Goal: Find specific page/section: Find specific page/section

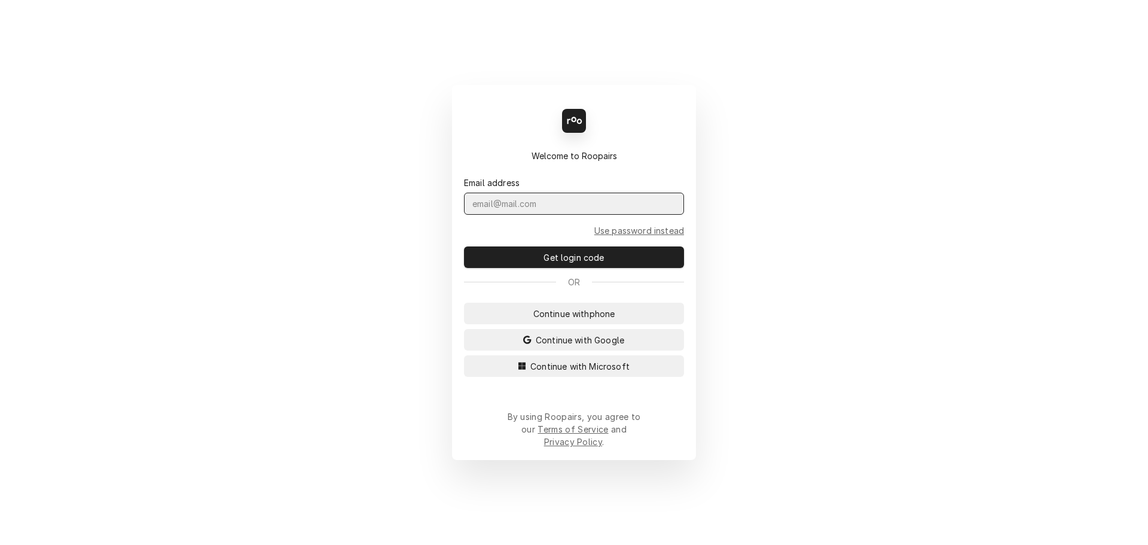
click at [582, 215] on input "Dynamic Content Wrapper" at bounding box center [574, 204] width 220 height 22
type input "[PERSON_NAME][EMAIL_ADDRESS][DOMAIN_NAME]"
click at [464, 246] on button "Get login code" at bounding box center [574, 257] width 220 height 22
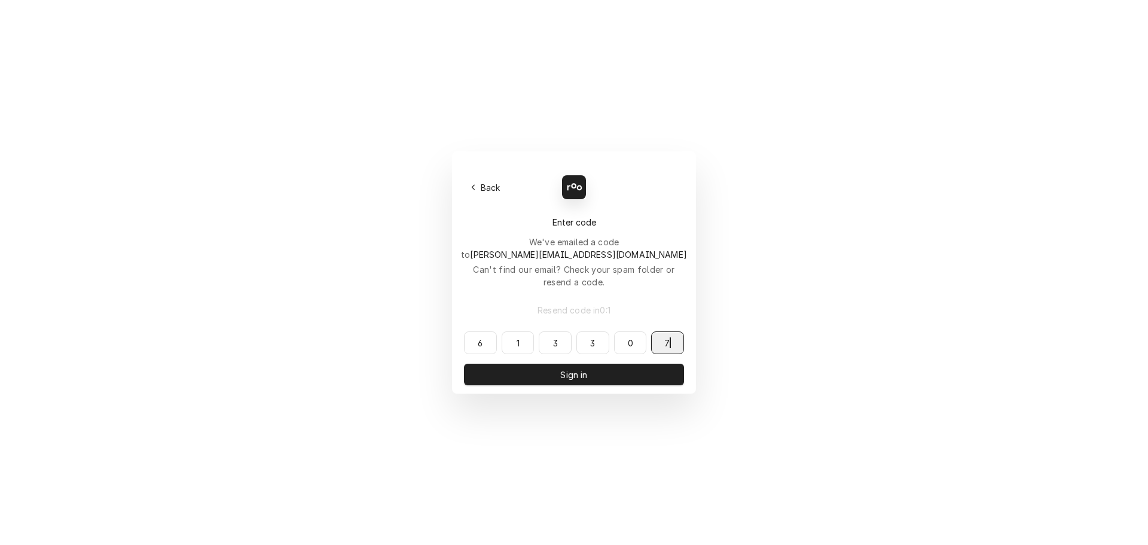
type input "613307"
type input "617307"
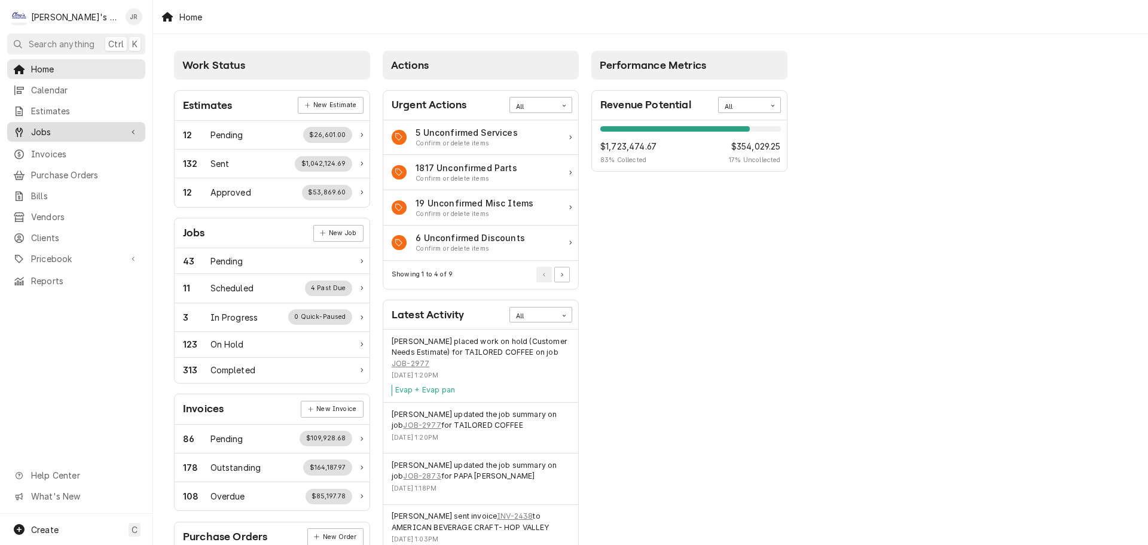
click at [111, 133] on span "Jobs" at bounding box center [76, 132] width 90 height 13
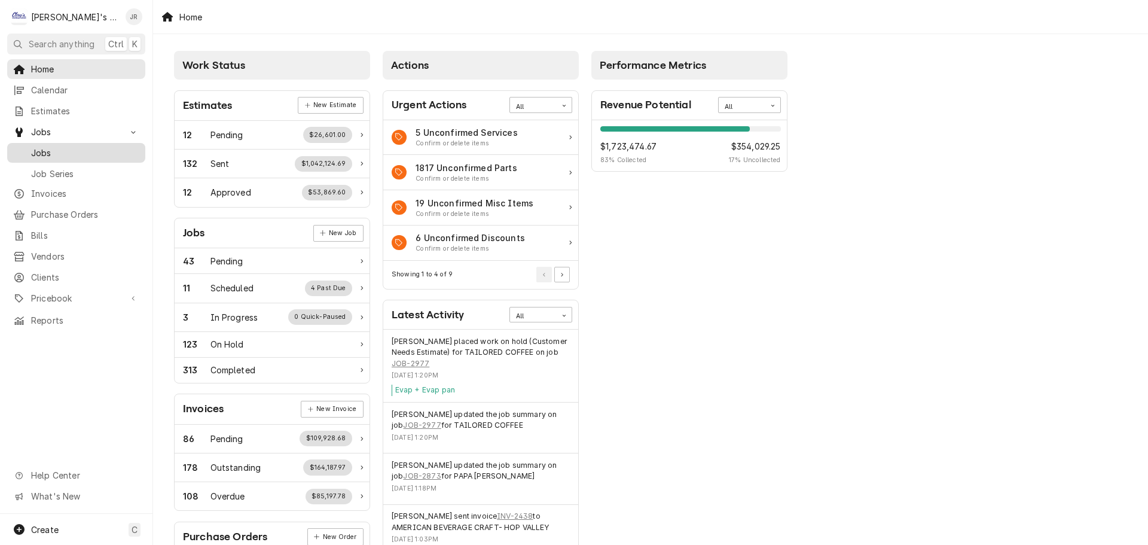
click at [115, 153] on span "Jobs" at bounding box center [85, 152] width 108 height 13
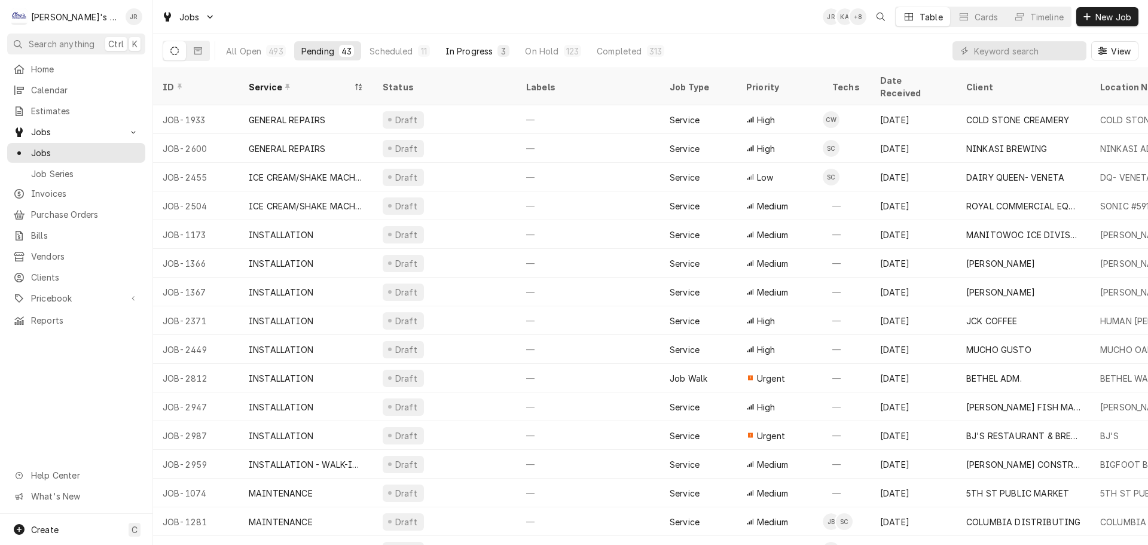
click at [471, 48] on div "In Progress" at bounding box center [469, 51] width 48 height 13
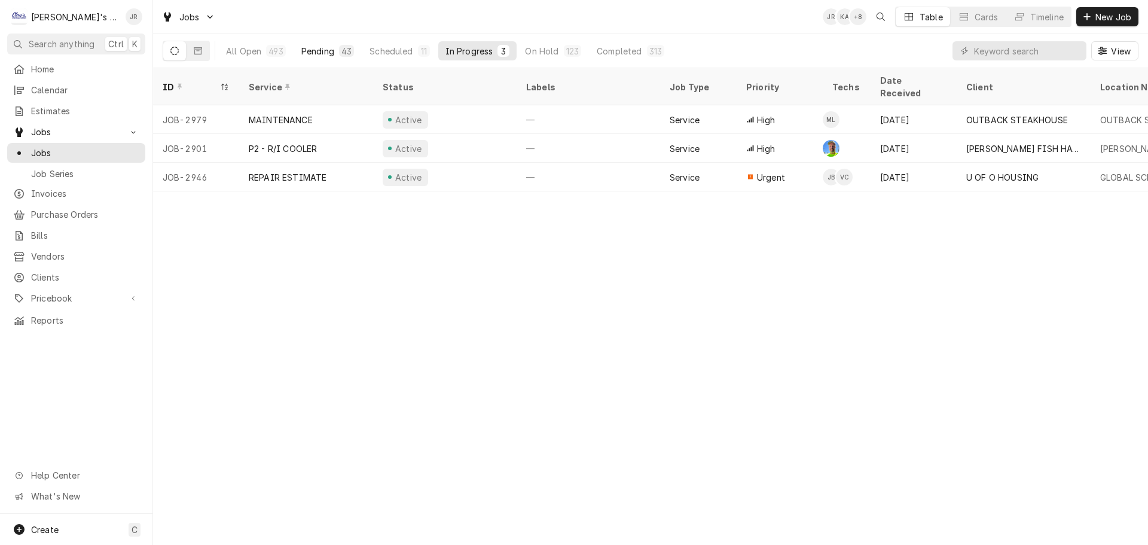
click at [341, 56] on div "43" at bounding box center [346, 51] width 15 height 12
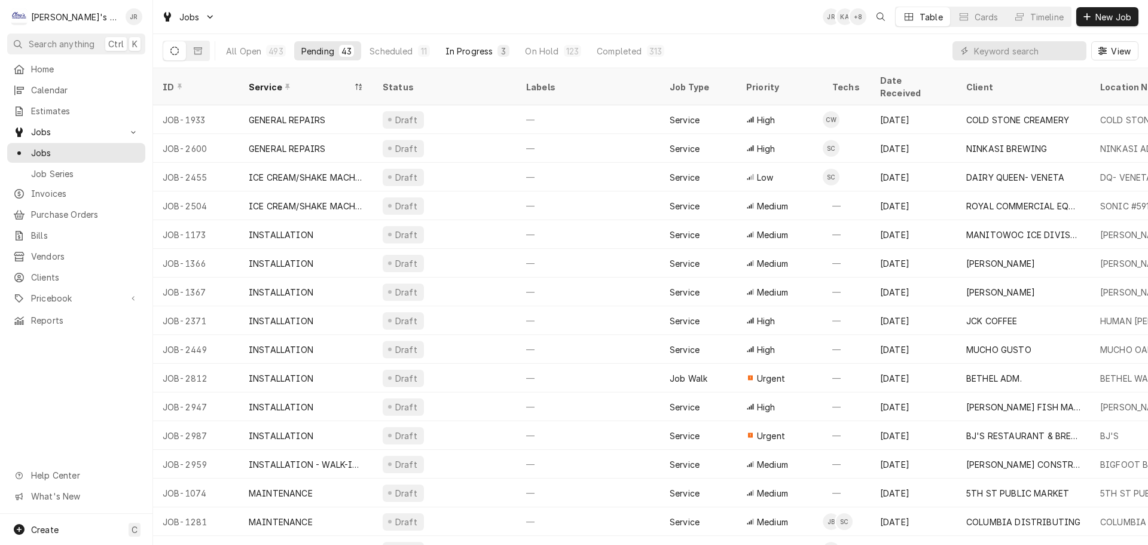
click at [466, 57] on button "In Progress 3" at bounding box center [477, 50] width 79 height 19
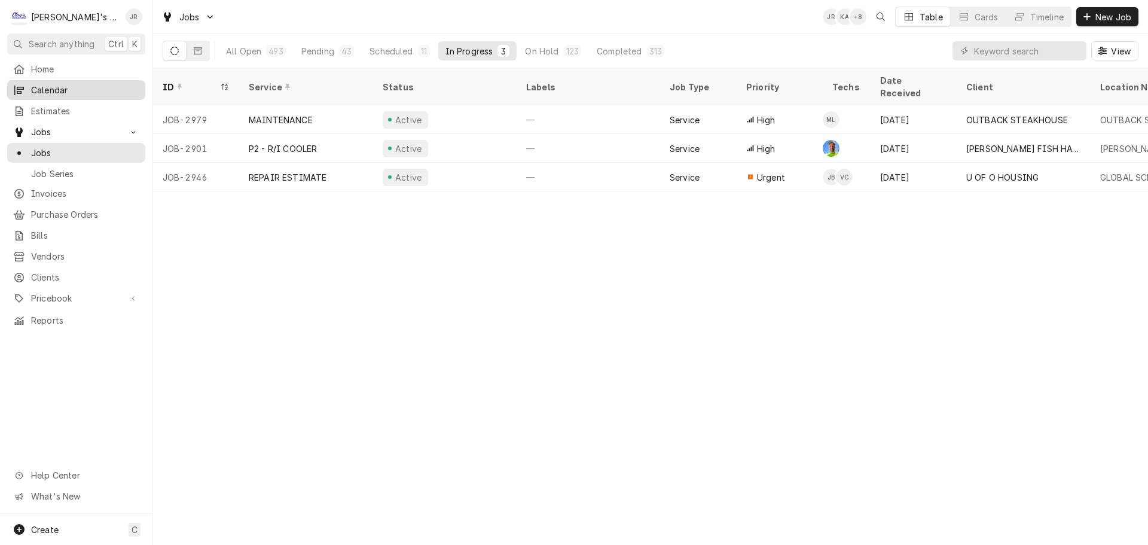
click at [88, 90] on span "Calendar" at bounding box center [85, 90] width 108 height 13
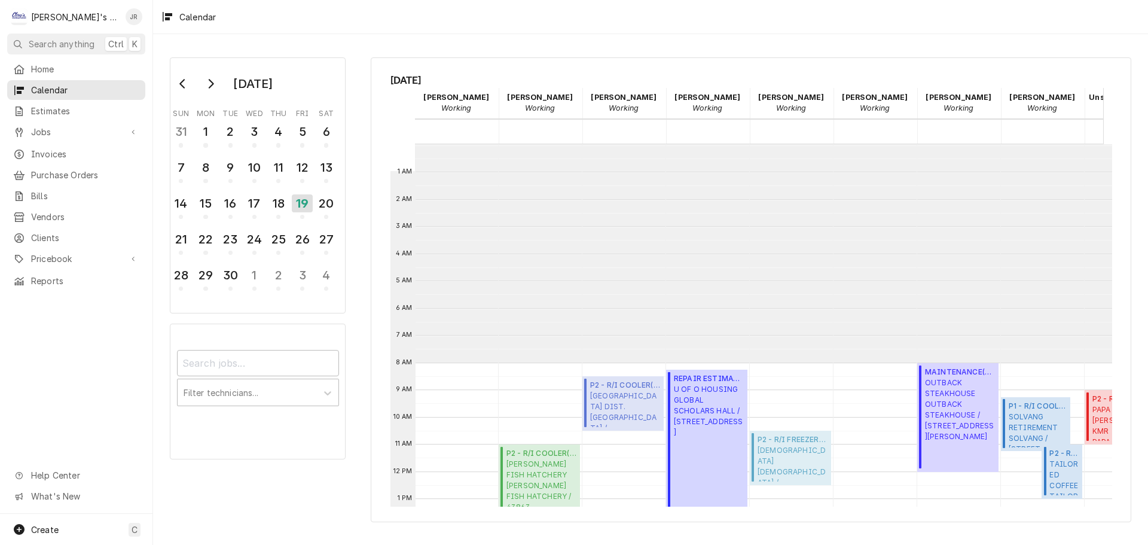
scroll to position [218, 0]
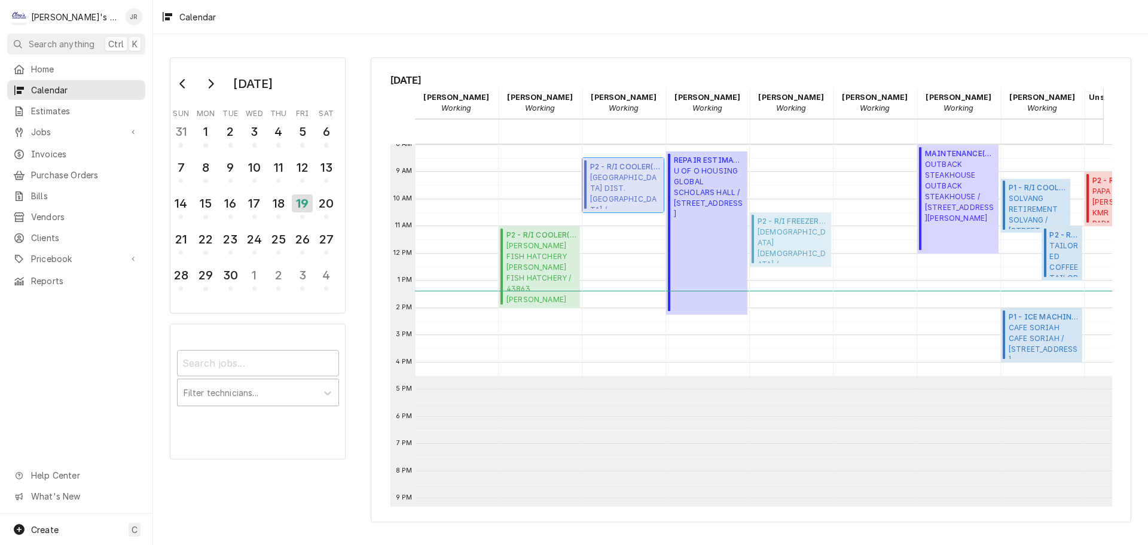
click at [630, 190] on span "SOUTH LANE SCHOOL DIST. COTTAGE GROVE HIGH SCHOOL / 1375 S RIVER RD, COTTAGE GR…" at bounding box center [625, 190] width 70 height 36
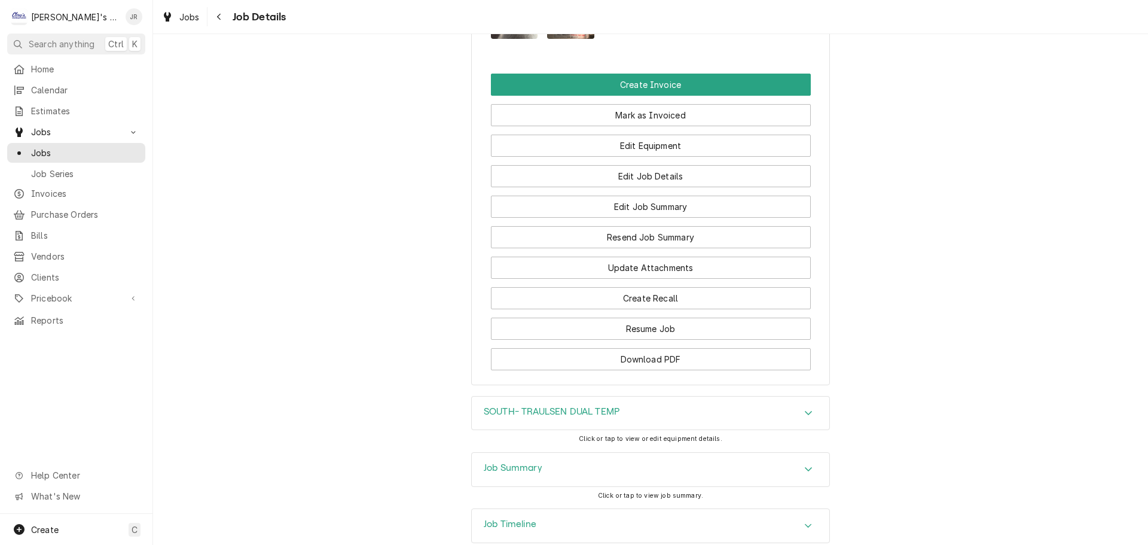
scroll to position [1199, 0]
click at [575, 452] on div "Job Summary" at bounding box center [651, 468] width 358 height 33
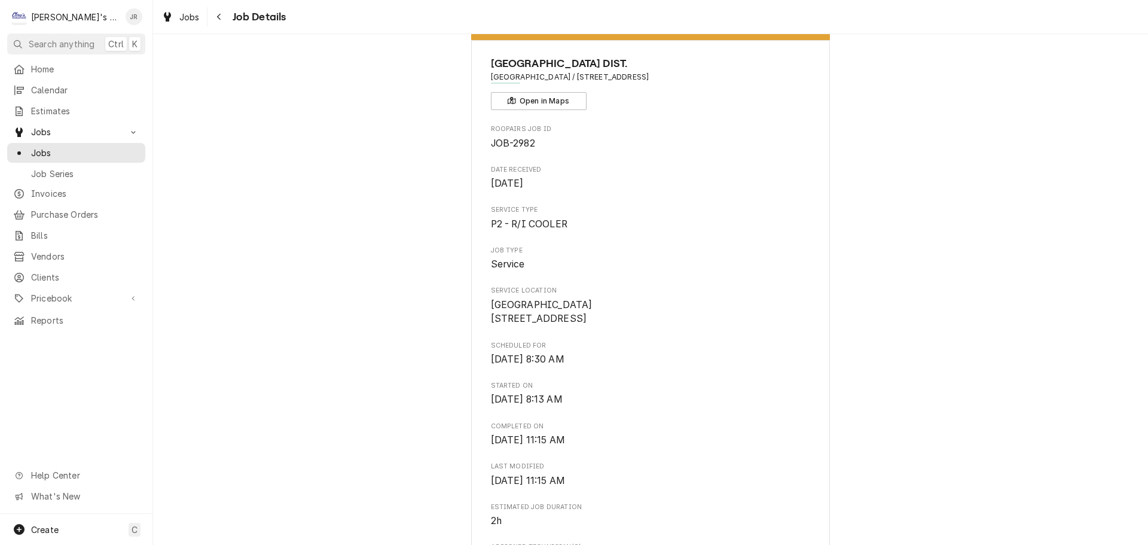
scroll to position [0, 0]
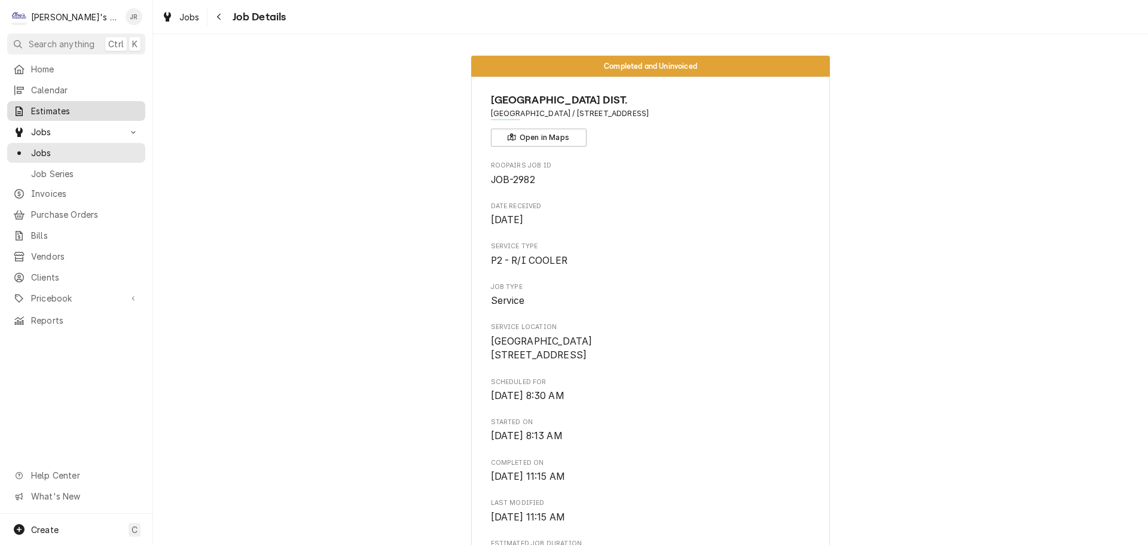
click at [103, 108] on span "Estimates" at bounding box center [85, 111] width 108 height 13
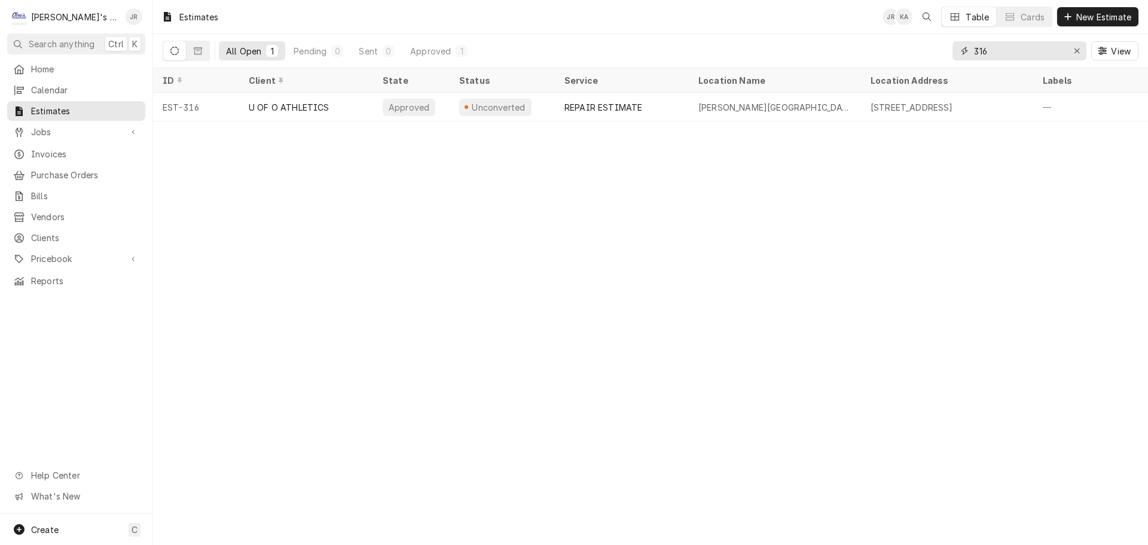
drag, startPoint x: 1004, startPoint y: 42, endPoint x: 979, endPoint y: 53, distance: 26.8
click at [979, 53] on input "316" at bounding box center [1019, 50] width 90 height 19
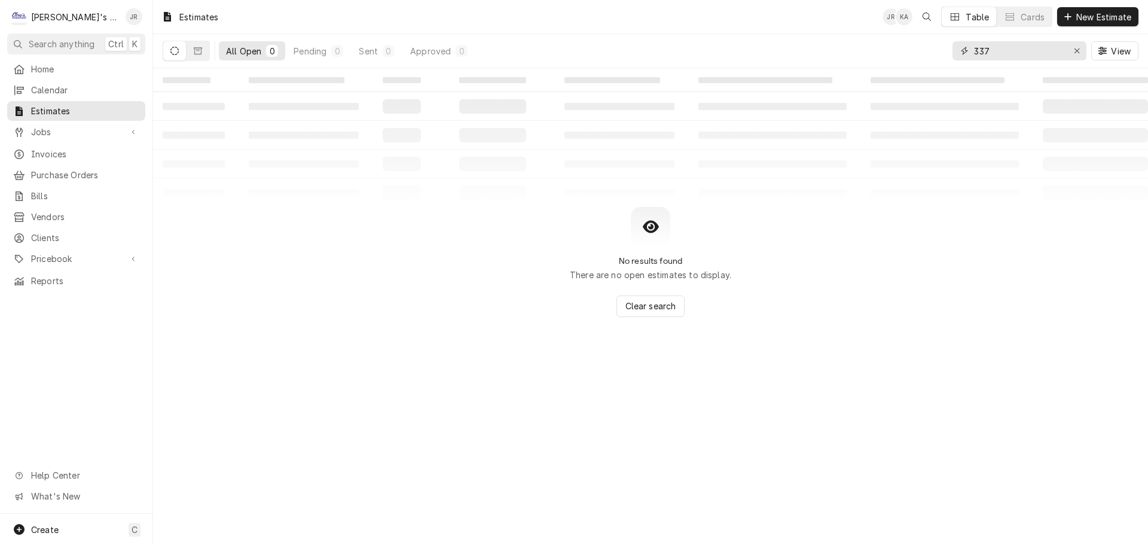
type input "337"
click at [201, 57] on button "Dynamic Content Wrapper" at bounding box center [198, 50] width 23 height 19
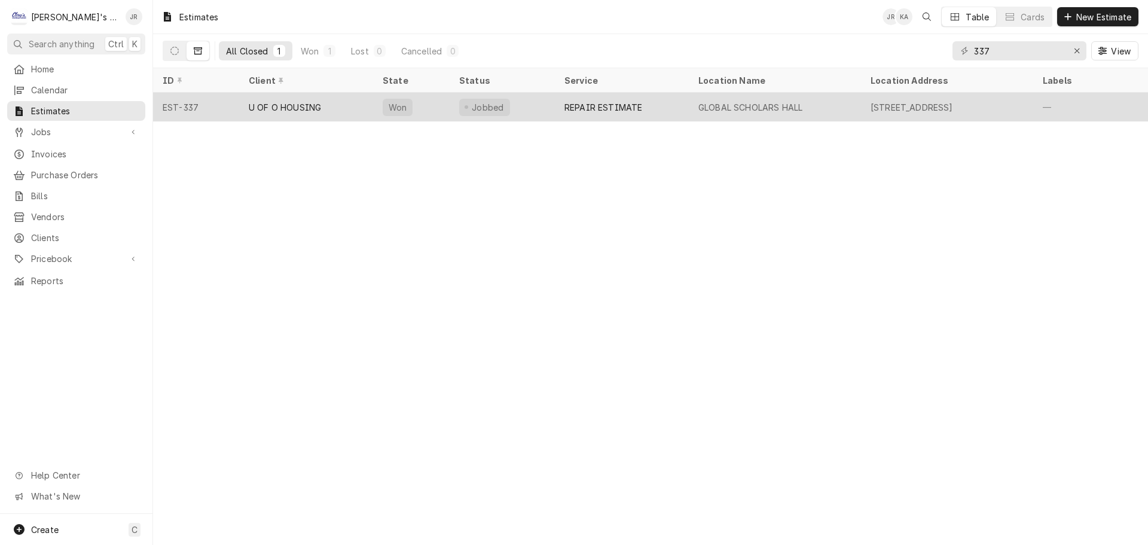
click at [353, 102] on div "U OF O HOUSING" at bounding box center [306, 107] width 134 height 29
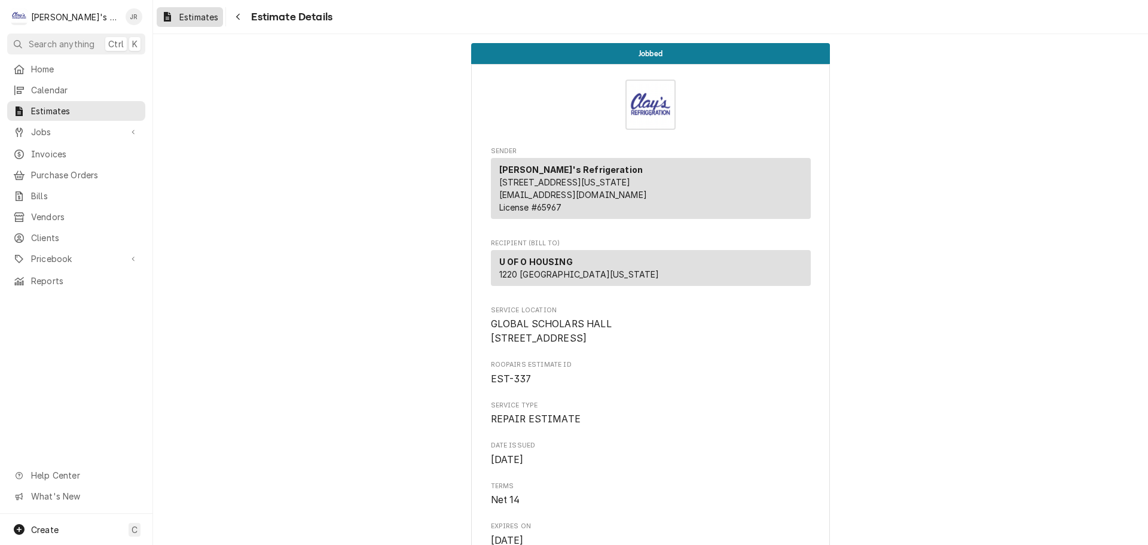
click at [211, 14] on span "Estimates" at bounding box center [198, 17] width 39 height 13
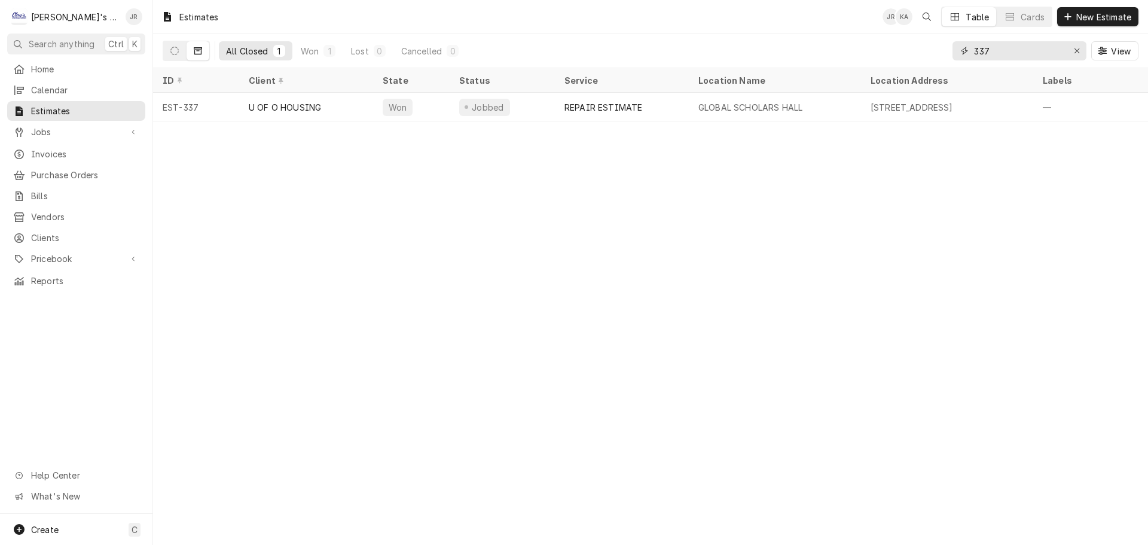
click at [1003, 46] on input "337" at bounding box center [1019, 50] width 90 height 19
type input "333"
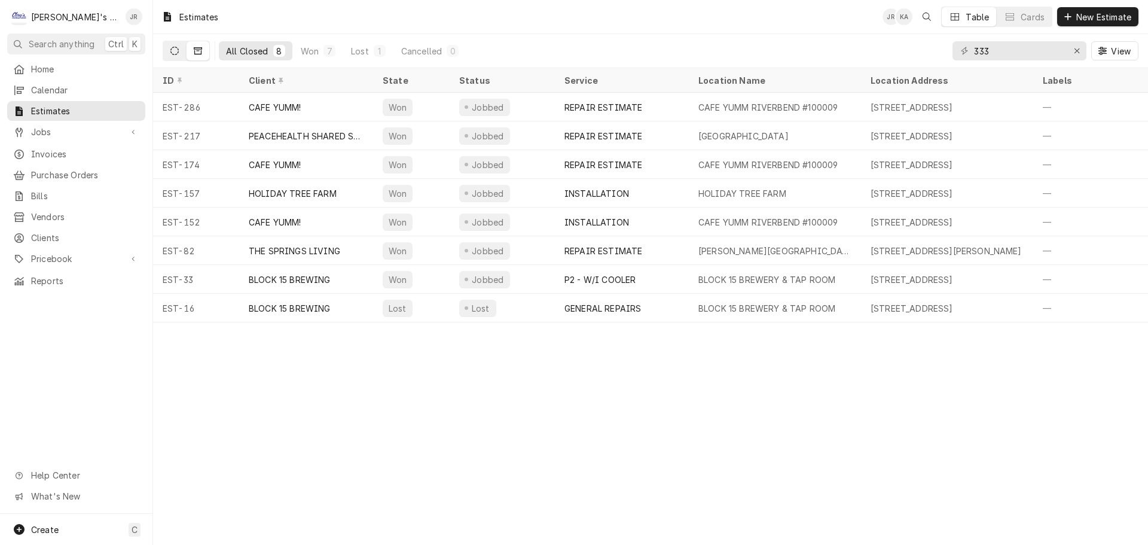
click at [177, 45] on button "Dynamic Content Wrapper" at bounding box center [174, 50] width 23 height 19
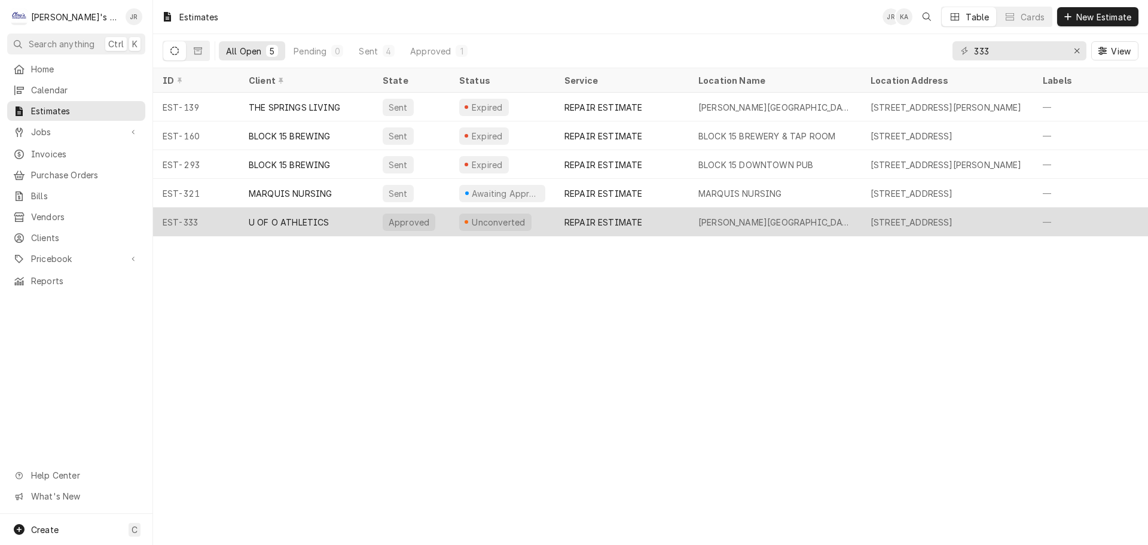
click at [349, 221] on div "U OF O ATHLETICS" at bounding box center [306, 221] width 134 height 29
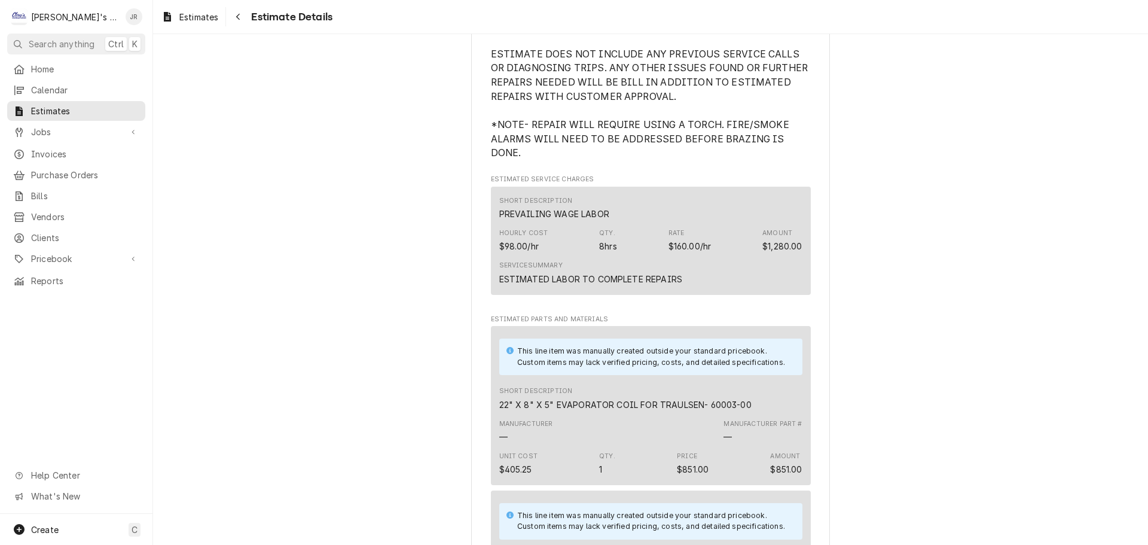
scroll to position [837, 0]
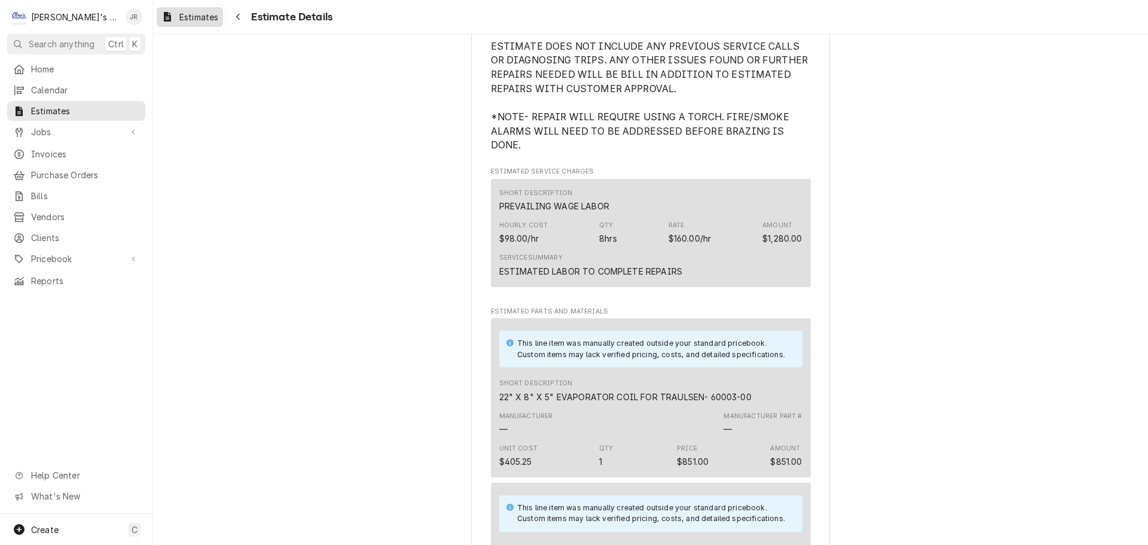
click at [201, 20] on span "Estimates" at bounding box center [198, 17] width 39 height 13
